Goal: Information Seeking & Learning: Learn about a topic

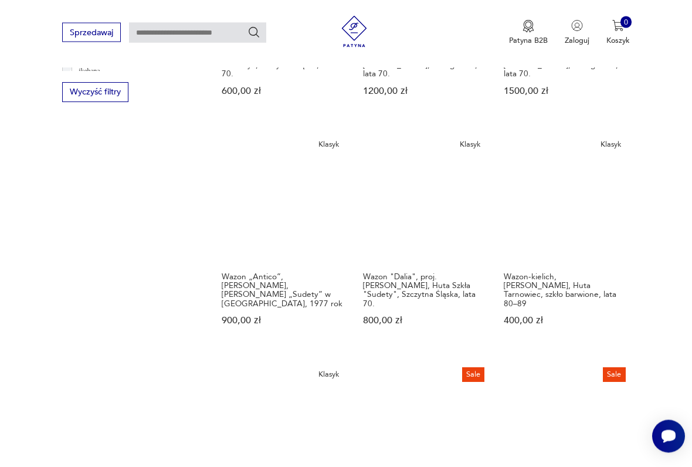
scroll to position [930, 0]
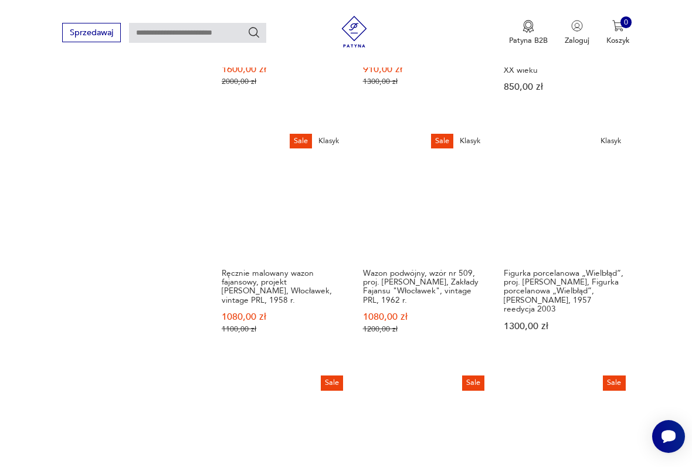
scroll to position [1029, 0]
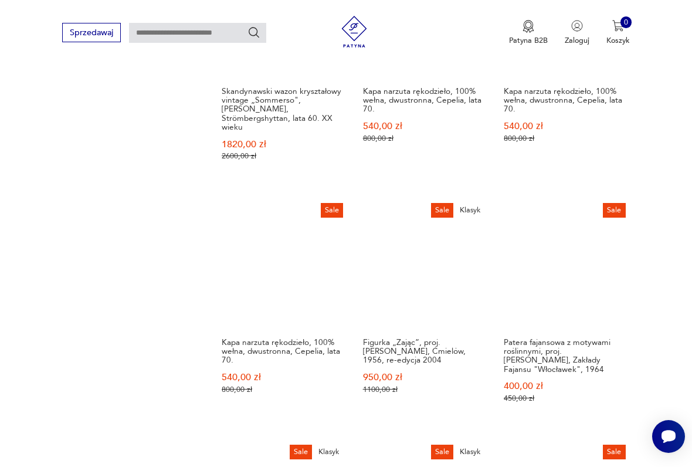
scroll to position [985, 0]
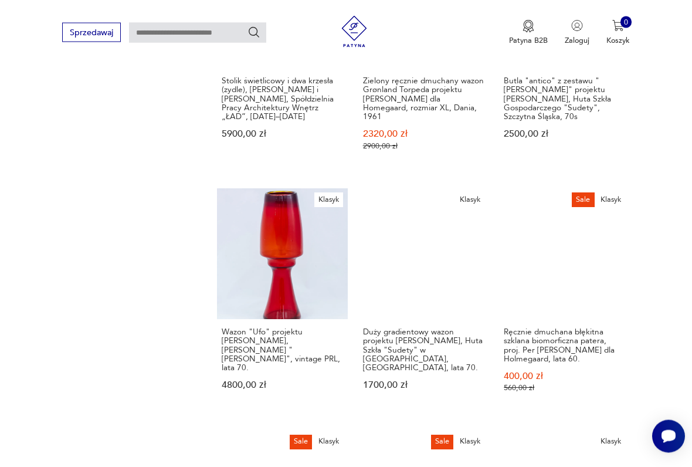
scroll to position [1007, 0]
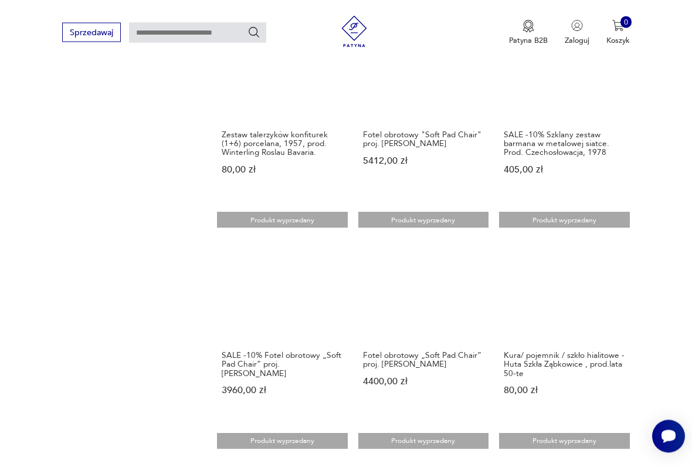
scroll to position [904, 0]
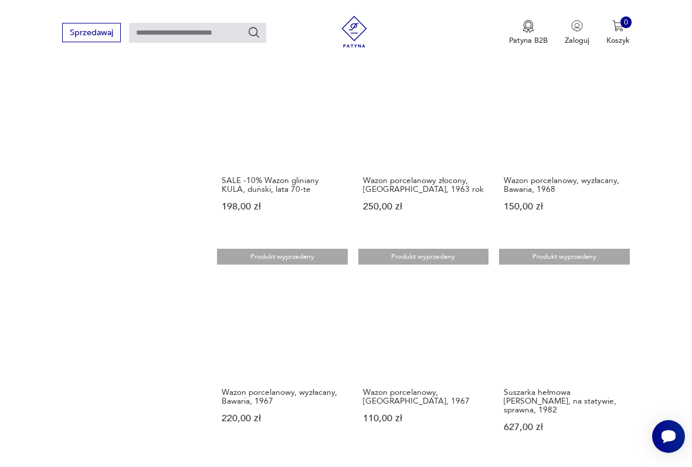
scroll to position [858, 0]
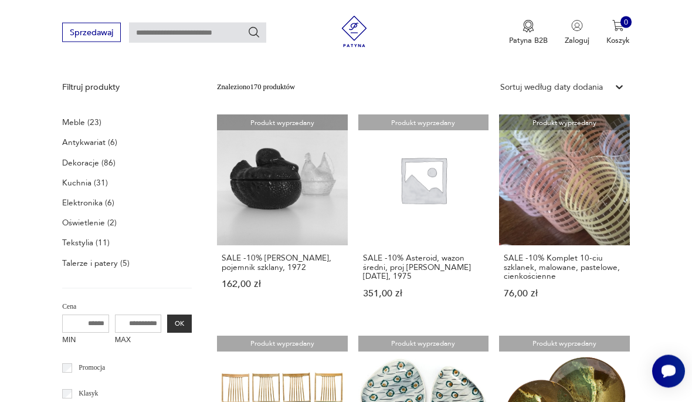
scroll to position [289, 0]
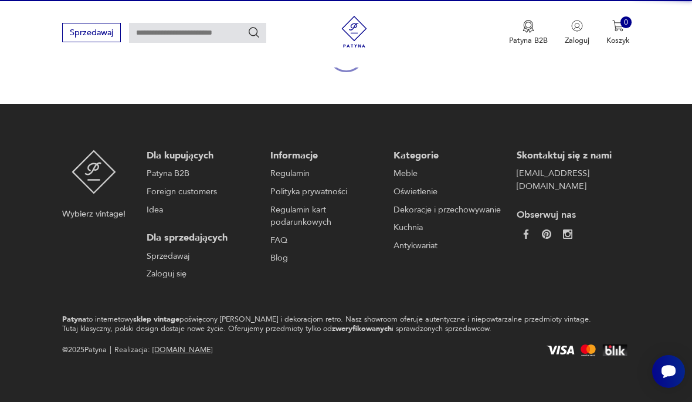
scroll to position [152, 0]
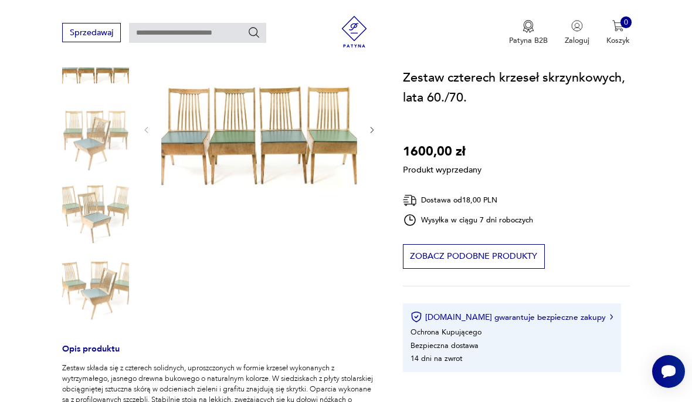
click at [89, 303] on div "Produkt wyprzedany Opis produktu Zestaw składa się z czterech solidnych, uprosz…" at bounding box center [219, 312] width 315 height 563
click at [105, 298] on div "Produkt wyprzedany Opis produktu Zestaw składa się z czterech solidnych, uprosz…" at bounding box center [219, 312] width 315 height 563
click at [338, 152] on div "Produkt wyprzedany Opis produktu Zestaw składa się z czterech solidnych, uprosz…" at bounding box center [219, 312] width 315 height 563
click at [369, 132] on div "Produkt wyprzedany Opis produktu Zestaw składa się z czterech solidnych, uprosz…" at bounding box center [219, 312] width 315 height 563
click at [367, 128] on div "Produkt wyprzedany Opis produktu Zestaw składa się z czterech solidnych, uprosz…" at bounding box center [219, 312] width 315 height 563
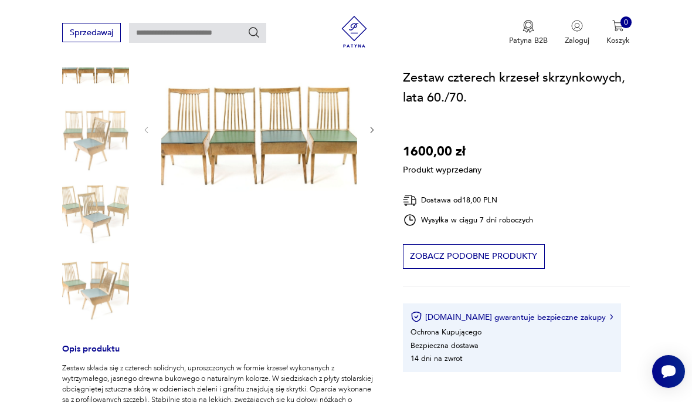
click at [110, 224] on div "Produkt wyprzedany Opis produktu Zestaw składa się z czterech solidnych, uprosz…" at bounding box center [219, 312] width 315 height 563
click at [103, 292] on div "Produkt wyprzedany Opis produktu Zestaw składa się z czterech solidnych, uprosz…" at bounding box center [219, 312] width 315 height 563
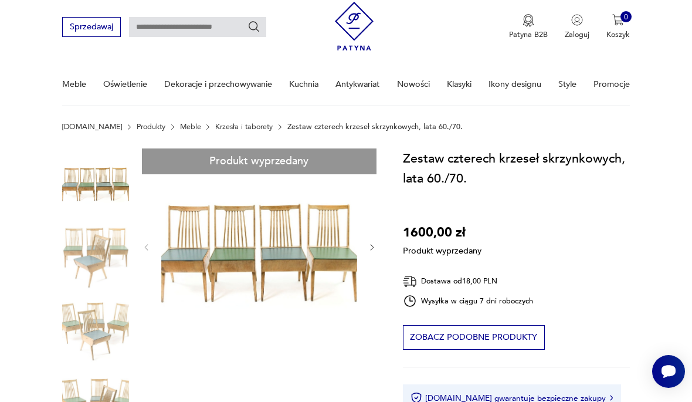
scroll to position [0, 0]
